Goal: Task Accomplishment & Management: Use online tool/utility

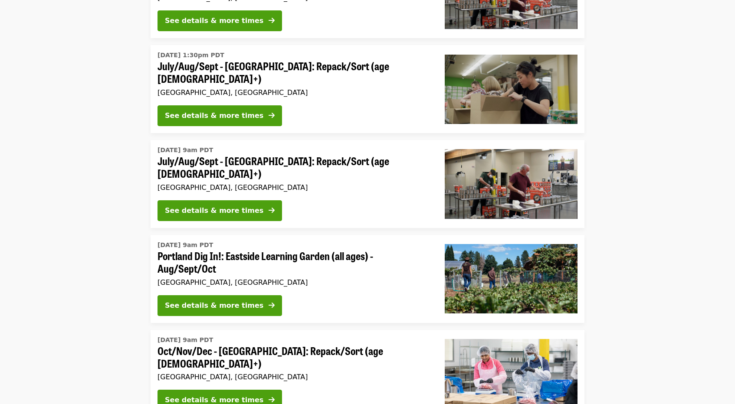
scroll to position [259, 0]
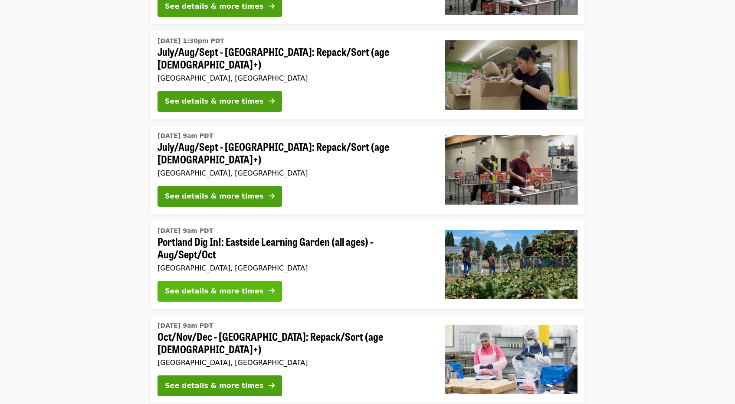
click at [208, 286] on div "See details & more times" at bounding box center [214, 291] width 98 height 10
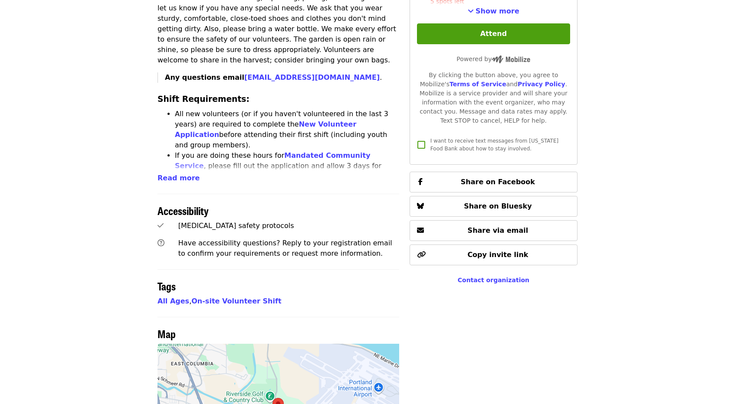
scroll to position [278, 0]
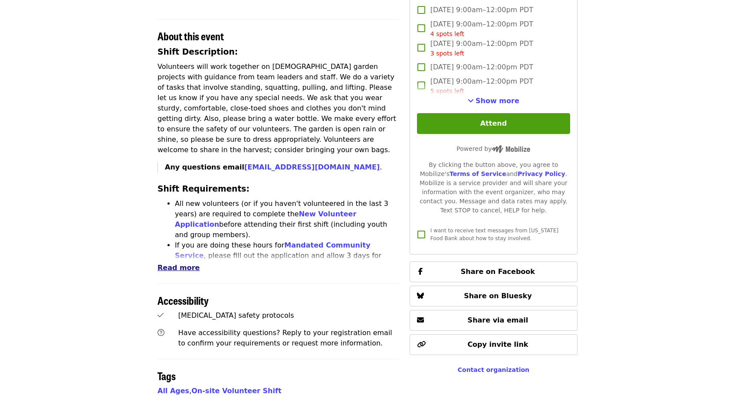
click at [186, 264] on span "Read more" at bounding box center [178, 268] width 42 height 8
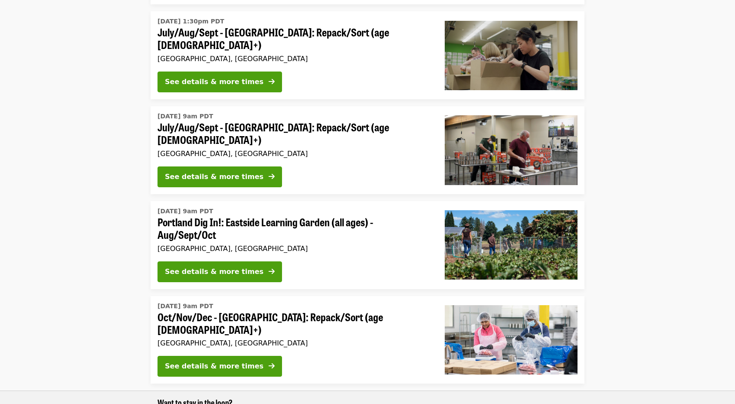
scroll to position [259, 0]
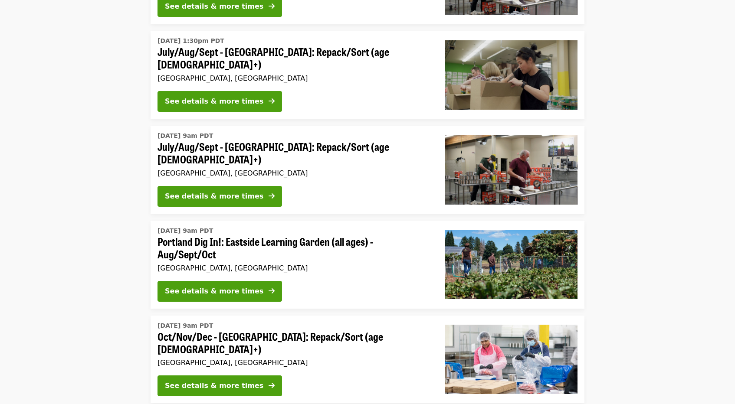
click at [105, 175] on li "[DATE] 9am PDT July/Aug/Sept - [GEOGRAPHIC_DATA]: Repack/Sort (age [DEMOGRAPHIC…" at bounding box center [367, 170] width 735 height 88
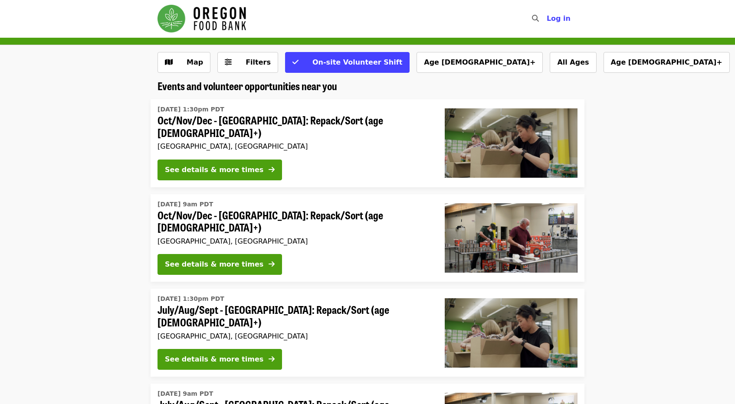
scroll to position [0, 0]
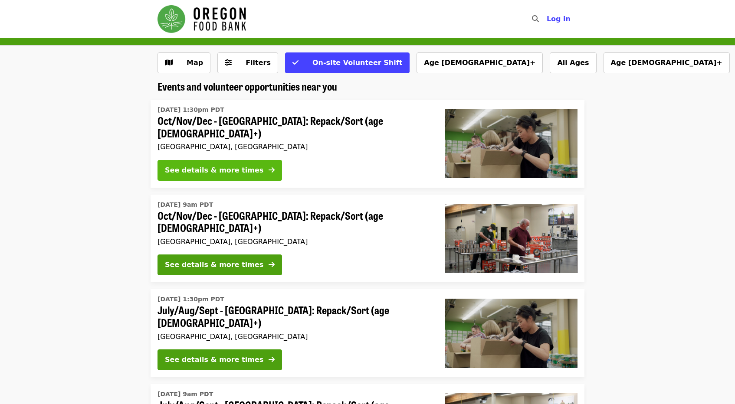
click at [239, 166] on div "See details & more times" at bounding box center [214, 170] width 98 height 10
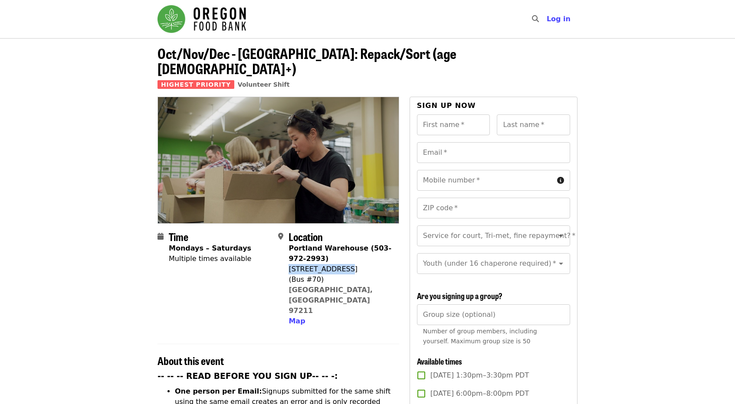
drag, startPoint x: 290, startPoint y: 253, endPoint x: 354, endPoint y: 251, distance: 64.2
click at [354, 264] on div "[STREET_ADDRESS]" at bounding box center [339, 269] width 103 height 10
copy div "[STREET_ADDRESS]"
